Goal: Task Accomplishment & Management: Manage account settings

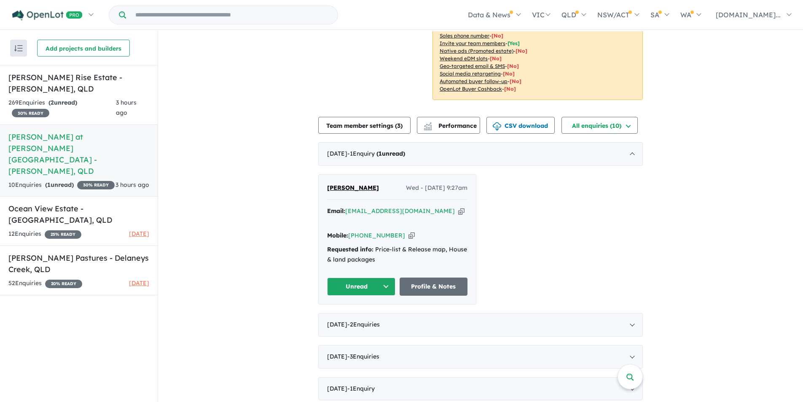
scroll to position [203, 0]
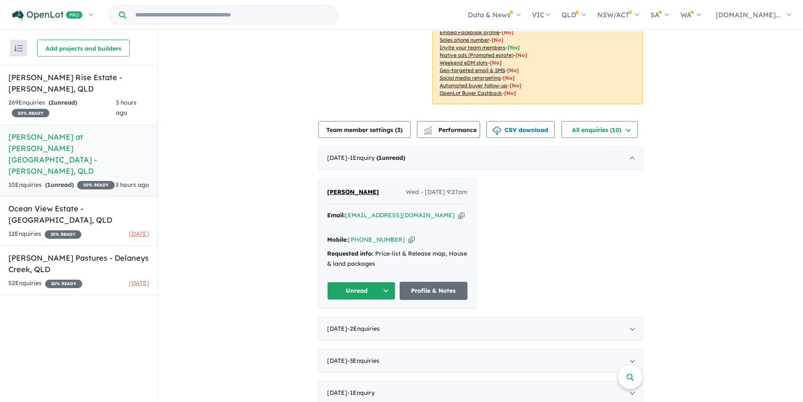
click at [360, 282] on button "Unread" at bounding box center [361, 291] width 68 height 18
click at [383, 282] on button "Unread" at bounding box center [361, 291] width 68 height 18
click at [428, 282] on link "Profile & Notes" at bounding box center [434, 291] width 68 height 18
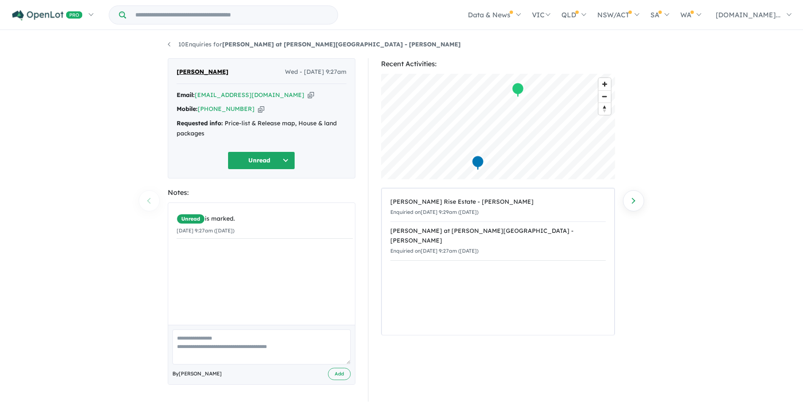
click at [286, 159] on button "Unread" at bounding box center [261, 160] width 67 height 18
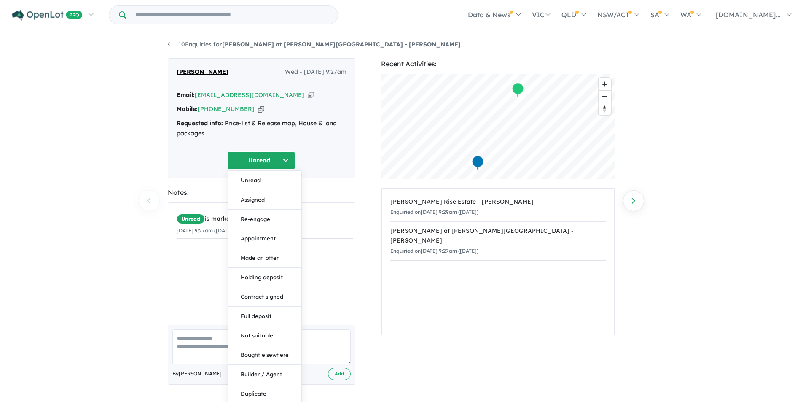
click at [320, 169] on div "Unread Unread Assigned Re-engage Appointment Made an offer Holding deposit Cont…" at bounding box center [262, 160] width 170 height 18
